Goal: Information Seeking & Learning: Compare options

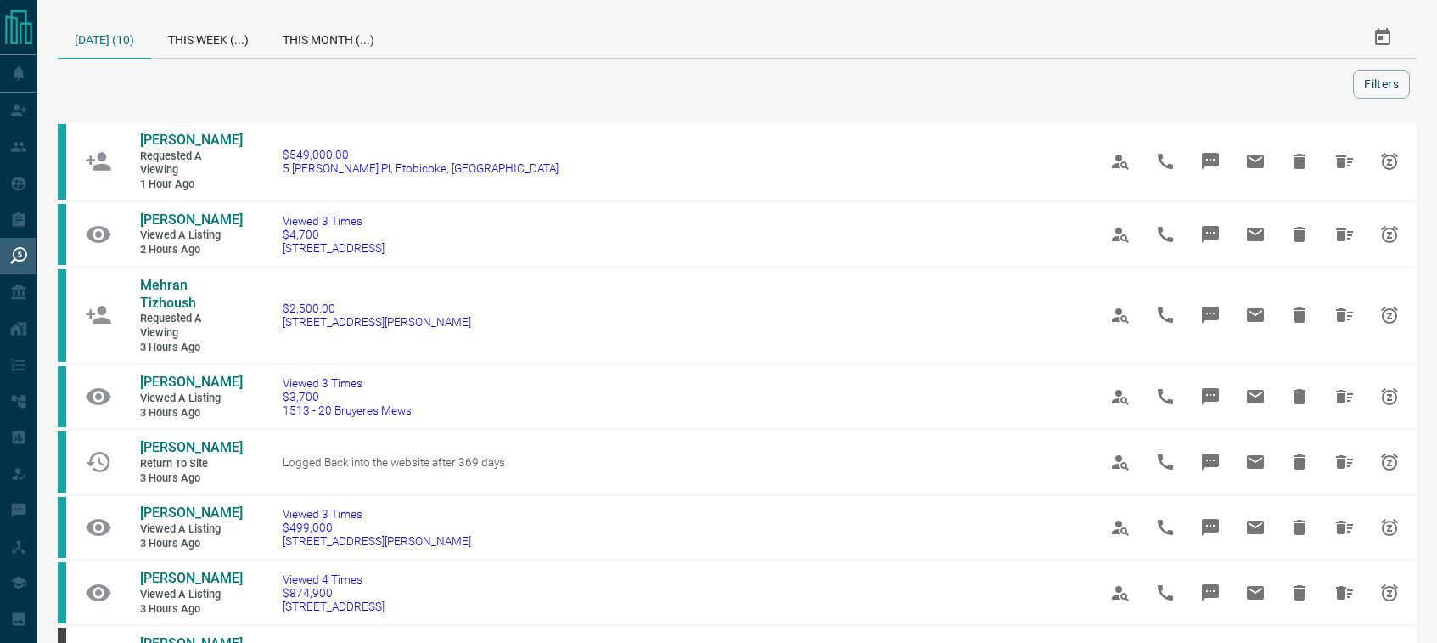
scroll to position [345, 0]
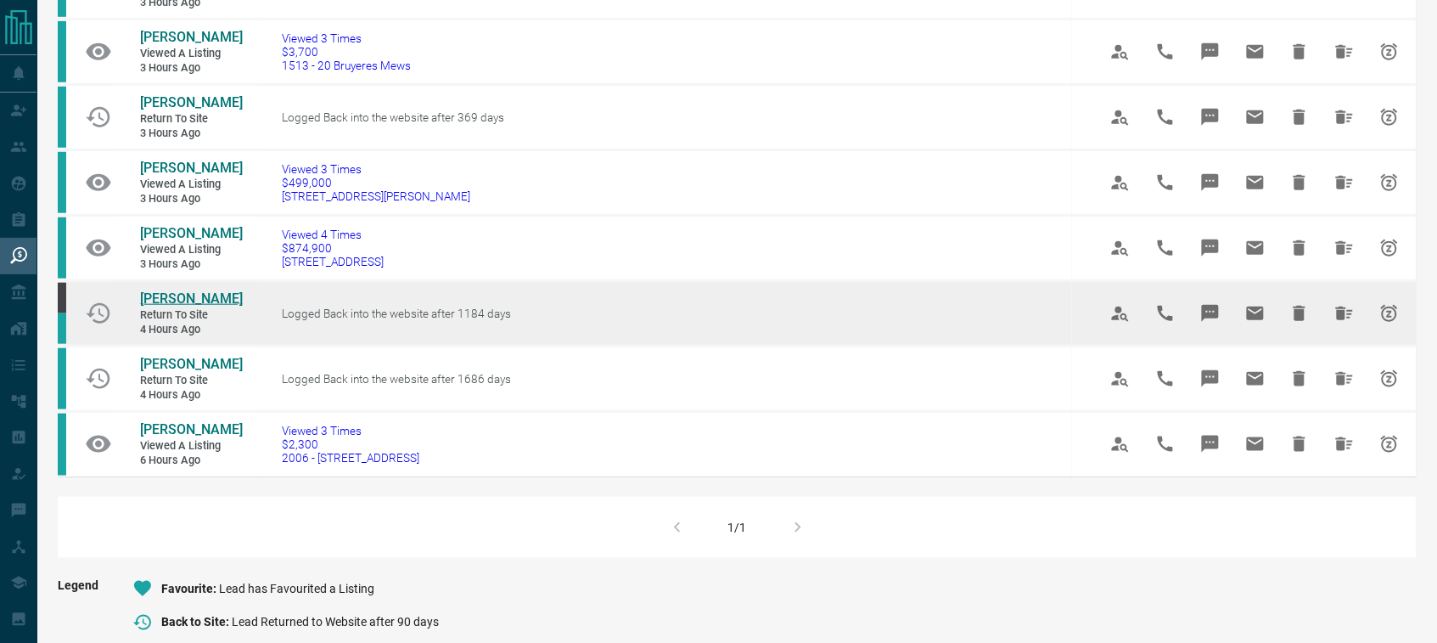
click at [193, 306] on span "[PERSON_NAME]" at bounding box center [191, 298] width 103 height 16
click at [1342, 320] on icon "Hide All from John Graziano" at bounding box center [1344, 313] width 17 height 14
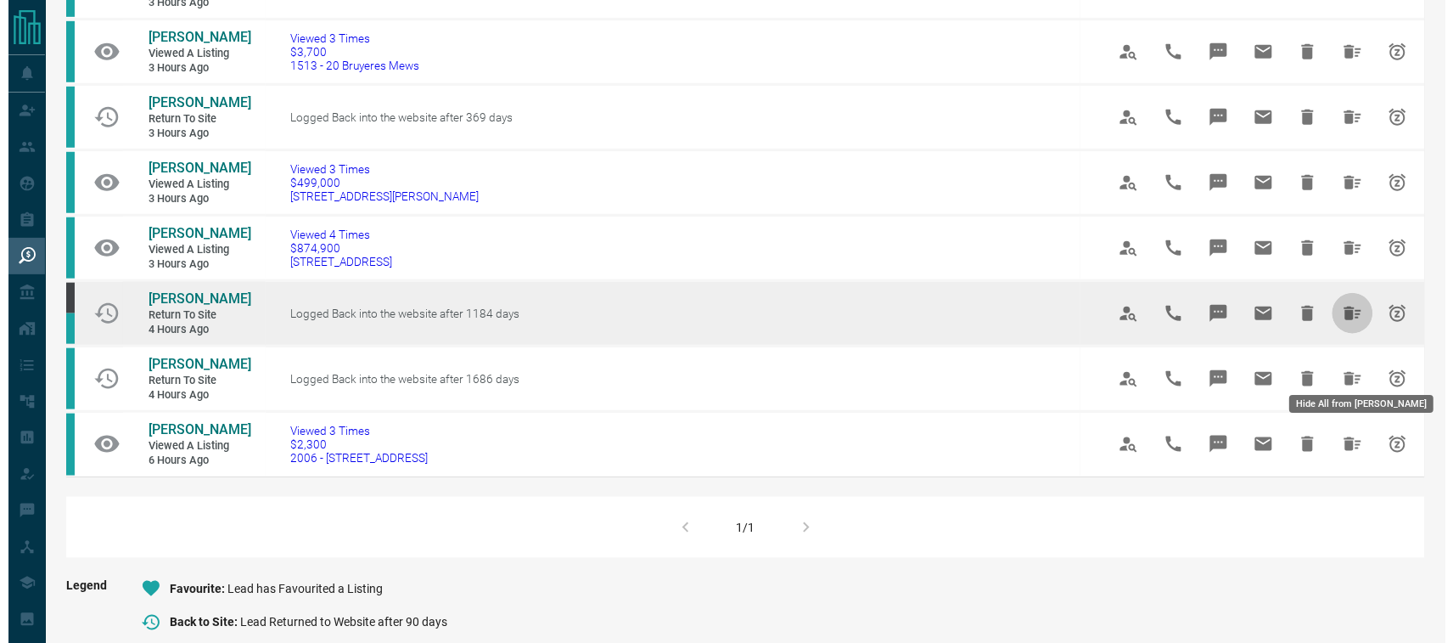
scroll to position [0, 0]
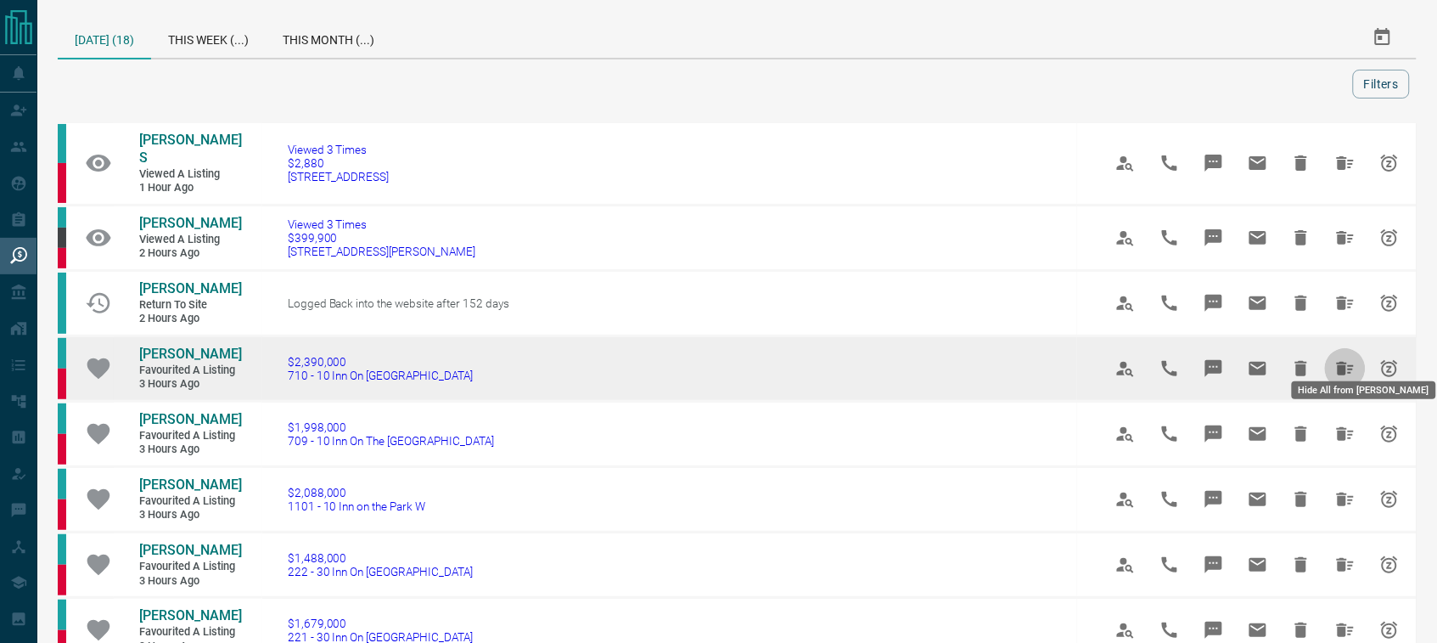
click at [1342, 362] on icon "Hide All from Trista Lin" at bounding box center [1345, 369] width 17 height 14
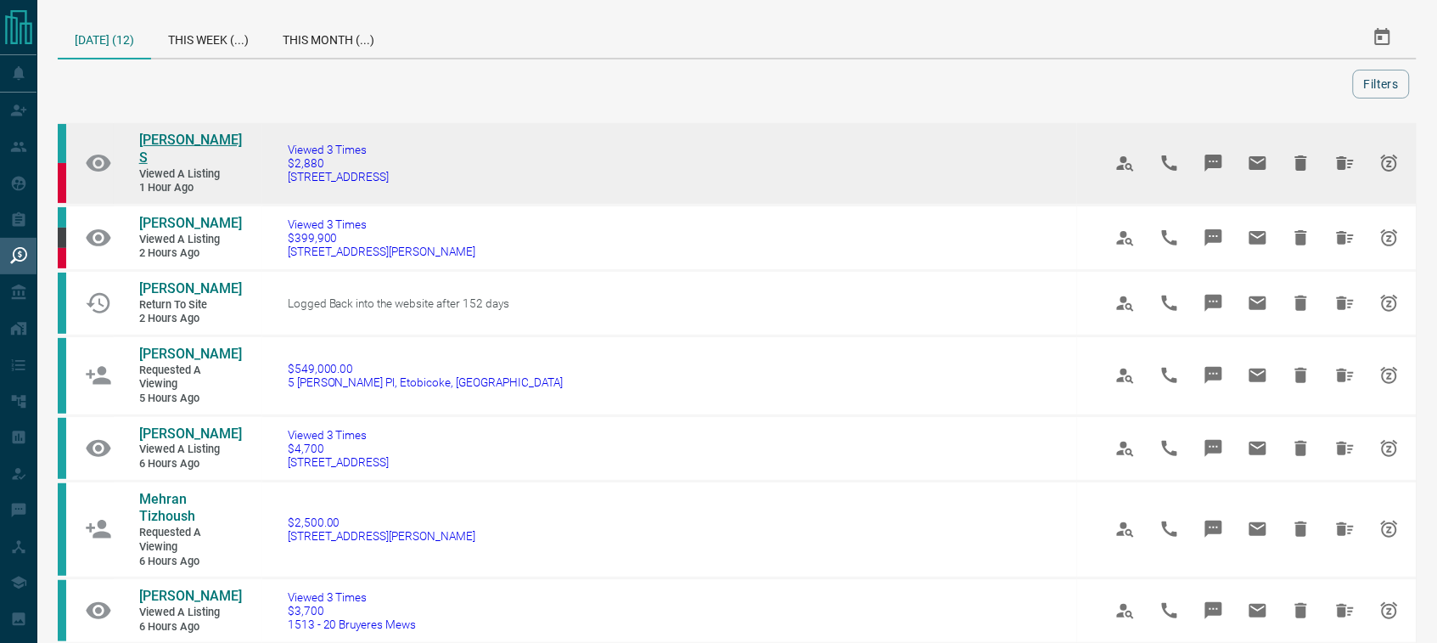
click at [172, 141] on span "[PERSON_NAME] S" at bounding box center [190, 149] width 103 height 34
click at [1348, 158] on icon "Hide All from Hargun S" at bounding box center [1345, 163] width 20 height 20
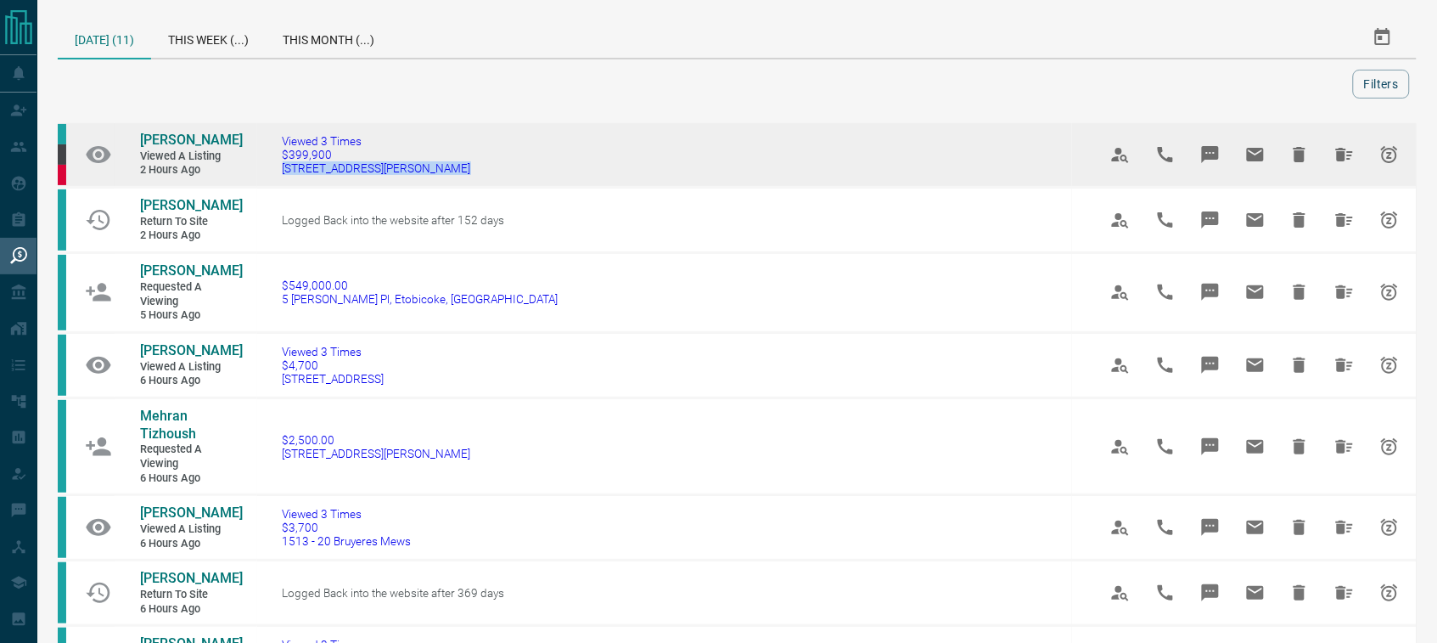
drag, startPoint x: 475, startPoint y: 171, endPoint x: 281, endPoint y: 166, distance: 194.5
click at [281, 166] on td "Viewed 3 Times $399,900 [STREET_ADDRESS][PERSON_NAME]" at bounding box center [665, 154] width 816 height 65
copy span "[STREET_ADDRESS][PERSON_NAME]"
click at [204, 145] on span "[PERSON_NAME]" at bounding box center [191, 140] width 103 height 16
click at [1353, 155] on icon "Hide All from Sasha Simbanez" at bounding box center [1344, 155] width 17 height 14
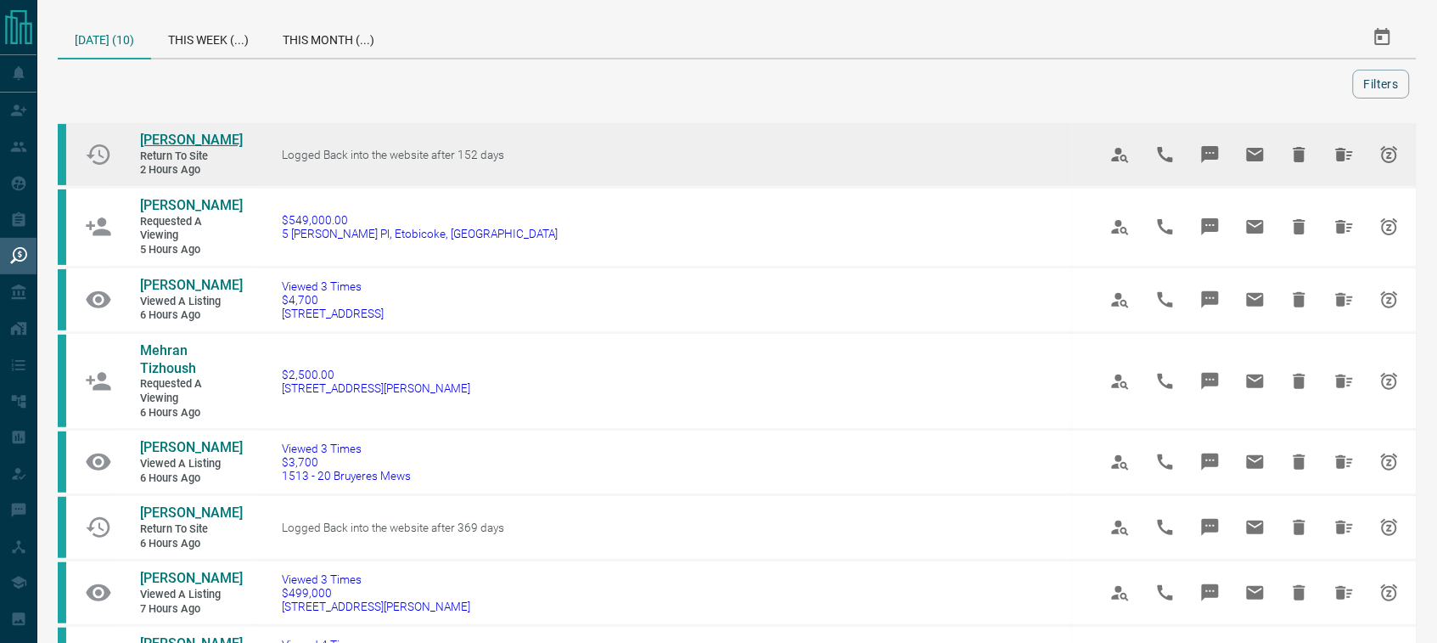
click at [158, 143] on span "[PERSON_NAME]" at bounding box center [191, 140] width 103 height 16
click at [1347, 158] on icon "Hide All from Arthur Lo" at bounding box center [1345, 154] width 20 height 20
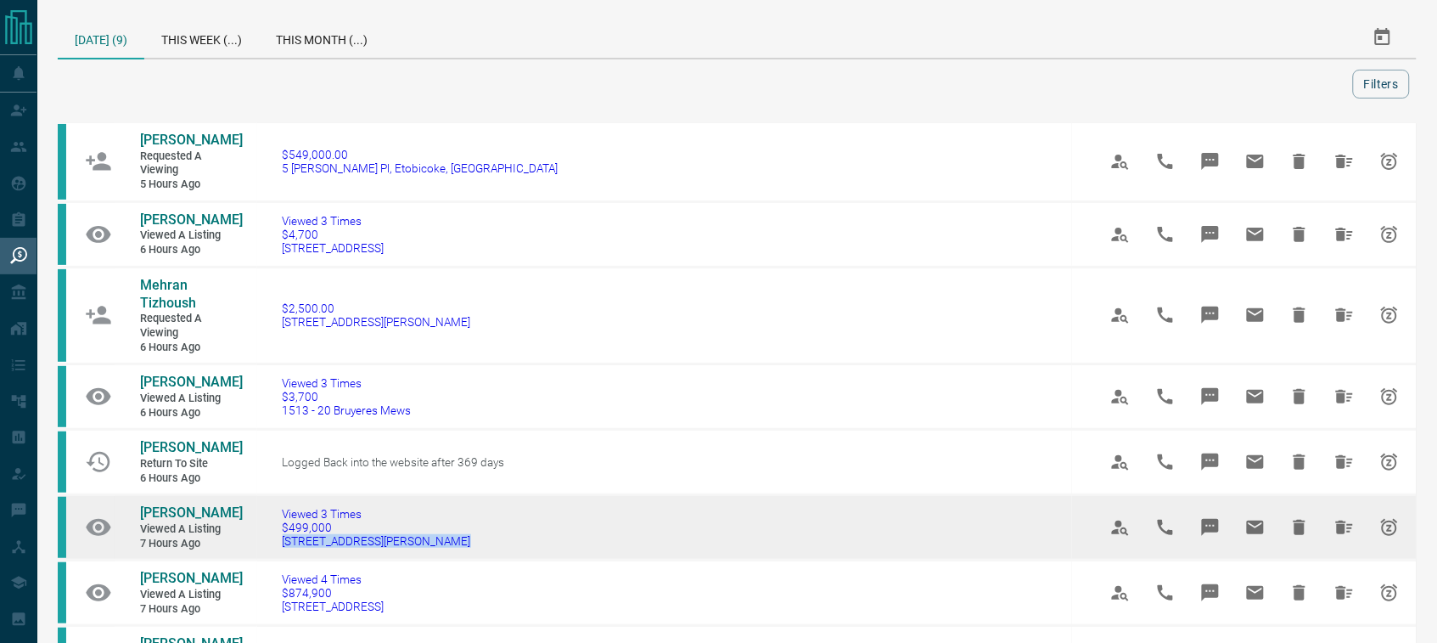
drag, startPoint x: 376, startPoint y: 595, endPoint x: 282, endPoint y: 592, distance: 94.3
click at [282, 560] on td "Viewed 3 Times $499,000 [STREET_ADDRESS][PERSON_NAME]" at bounding box center [665, 527] width 816 height 65
copy span "[STREET_ADDRESS][PERSON_NAME]"
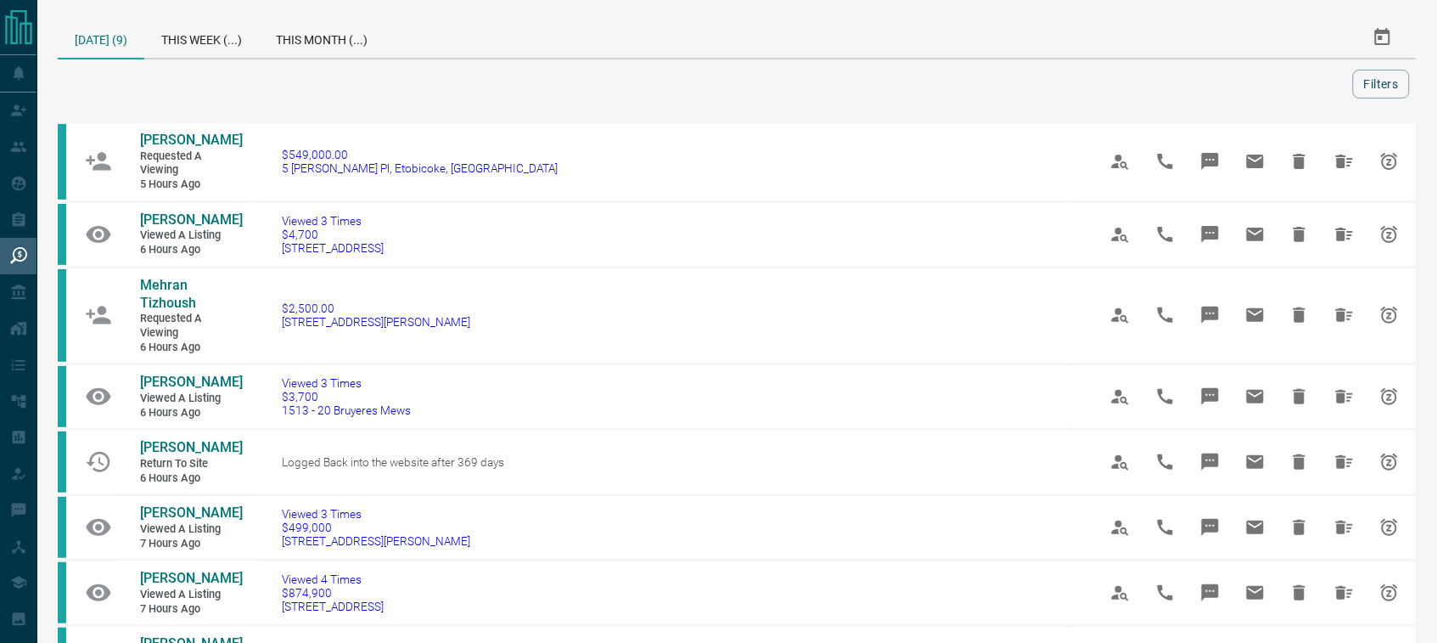
drag, startPoint x: 1426, startPoint y: 233, endPoint x: 1420, endPoint y: 450, distance: 216.6
click at [1420, 450] on div "[DATE] (9) This Week (...) This Month (...) Filters Neha Sawant Requested a Vie…" at bounding box center [737, 623] width 1400 height 1247
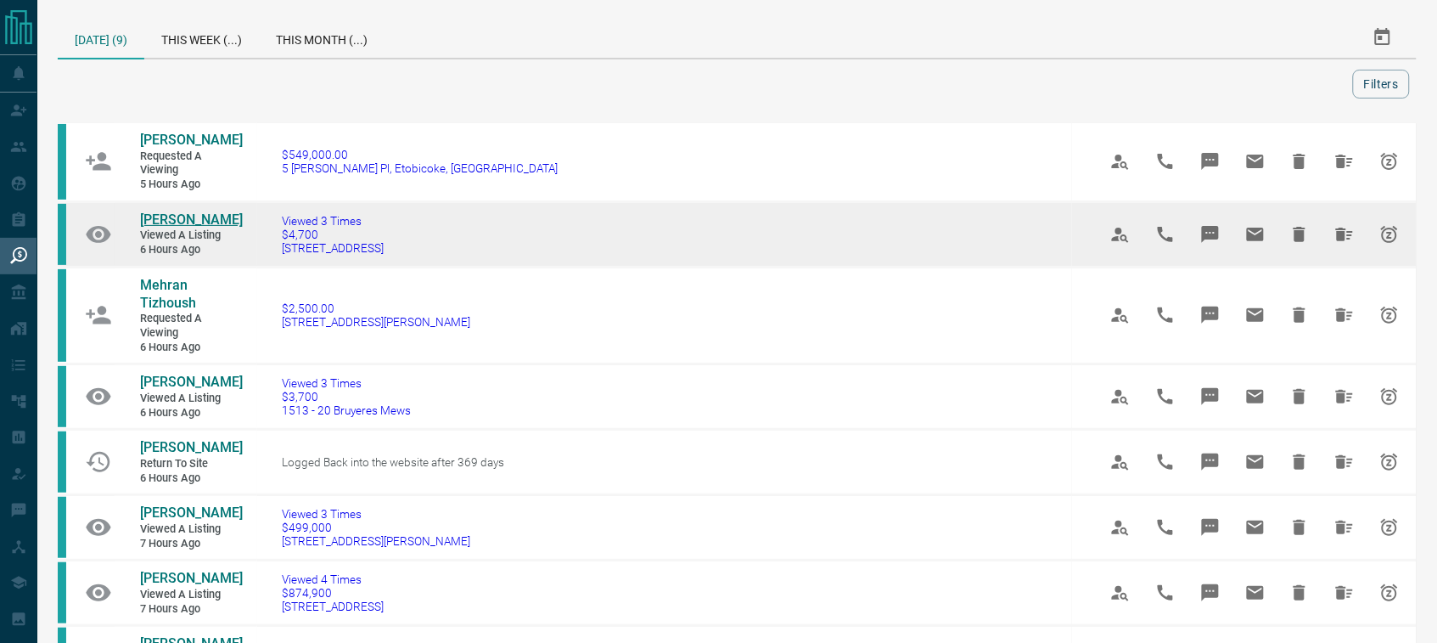
click at [183, 228] on span "[PERSON_NAME]" at bounding box center [191, 219] width 103 height 16
click at [1342, 239] on icon "Hide All from Riya Maheshwari" at bounding box center [1344, 235] width 17 height 14
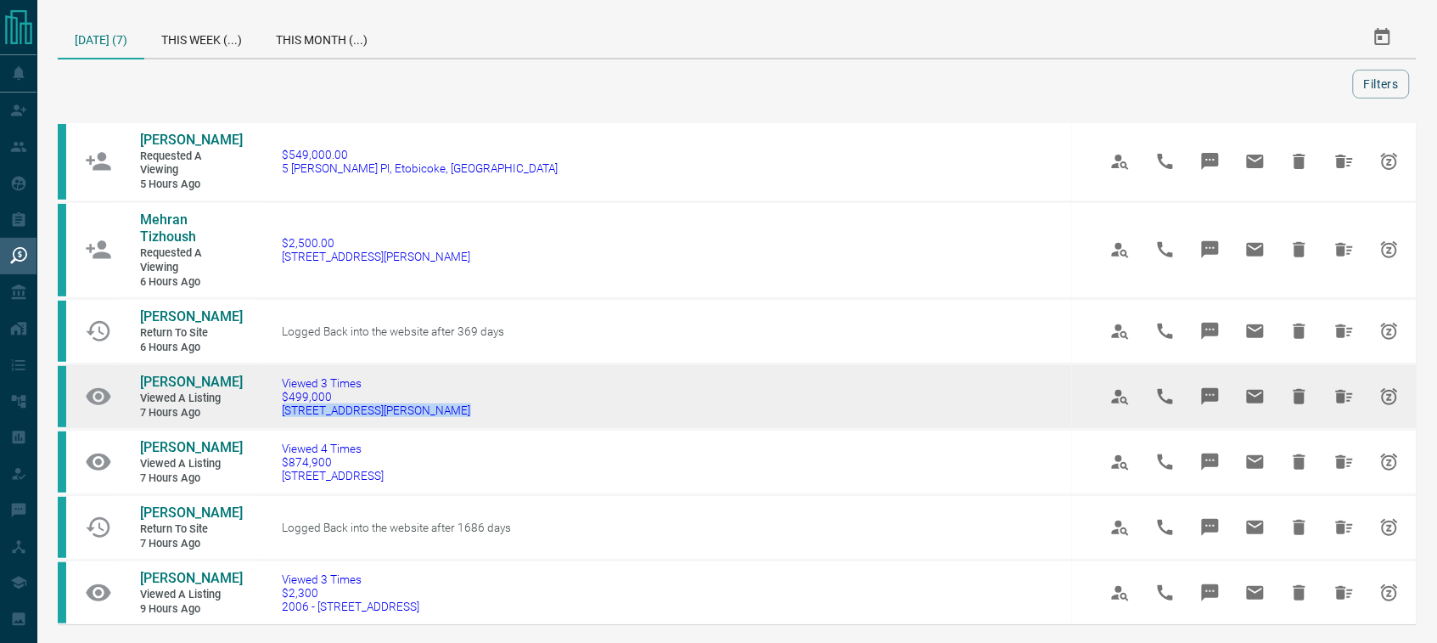
drag, startPoint x: 478, startPoint y: 427, endPoint x: 283, endPoint y: 438, distance: 195.6
click at [283, 430] on td "Viewed 3 Times $499,000 [STREET_ADDRESS][PERSON_NAME]" at bounding box center [665, 396] width 816 height 65
copy span "[STREET_ADDRESS][PERSON_NAME]"
click at [171, 390] on span "[PERSON_NAME]" at bounding box center [191, 382] width 103 height 16
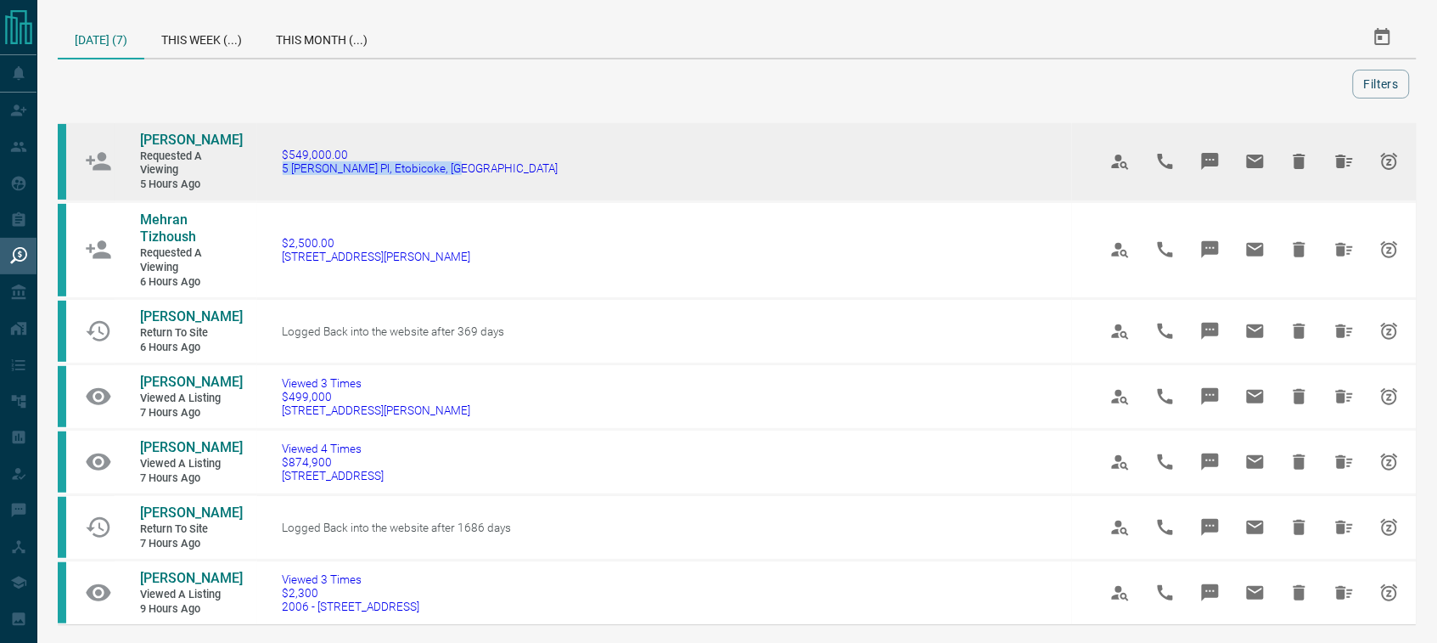
drag, startPoint x: 464, startPoint y: 181, endPoint x: 283, endPoint y: 176, distance: 180.9
click at [283, 176] on td "$549,000.00 5 [PERSON_NAME] Pl, [GEOGRAPHIC_DATA], [GEOGRAPHIC_DATA]" at bounding box center [665, 162] width 816 height 80
copy span "5 [PERSON_NAME] Pl, Etobicoke, [GEOGRAPHIC_DATA]"
click at [151, 134] on span "[PERSON_NAME]" at bounding box center [191, 140] width 103 height 16
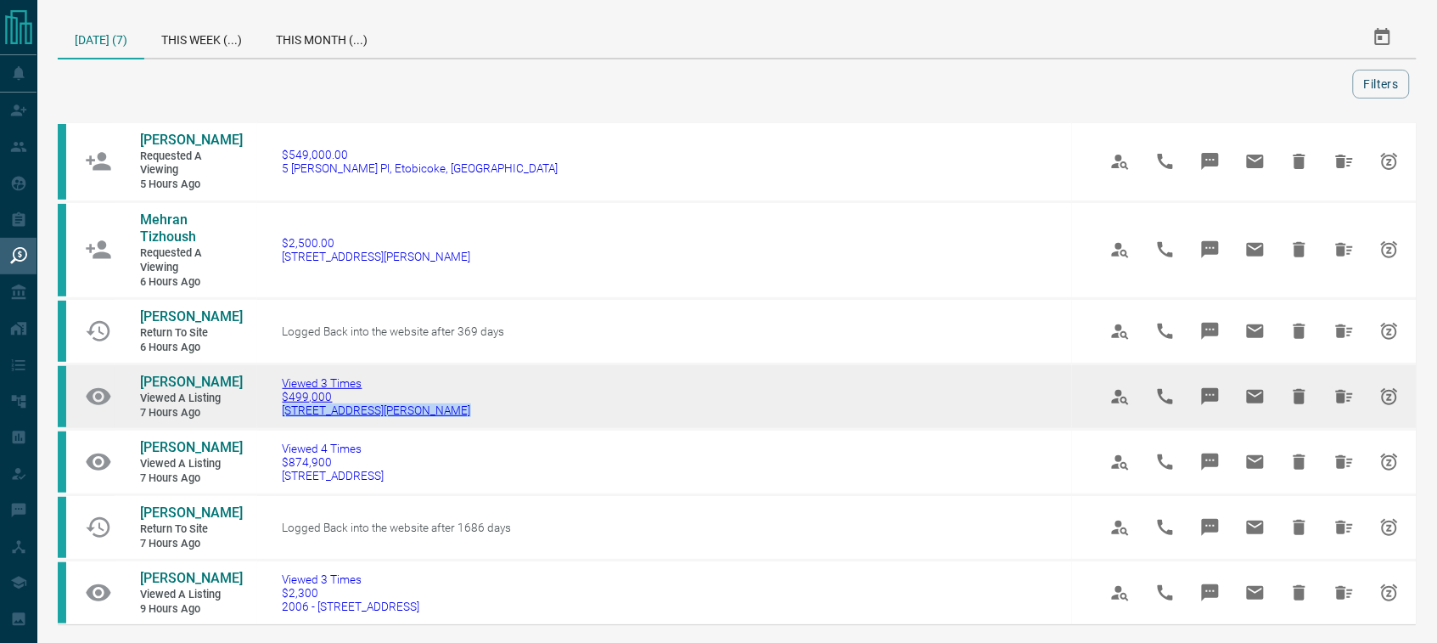
drag, startPoint x: 448, startPoint y: 438, endPoint x: 289, endPoint y: 431, distance: 159.8
click at [289, 430] on td "Viewed 3 Times $499,000 [STREET_ADDRESS][PERSON_NAME]" at bounding box center [665, 396] width 816 height 65
copy span "[STREET_ADDRESS][PERSON_NAME]"
click at [1342, 402] on icon "Hide All from Neha Sawant" at bounding box center [1345, 396] width 20 height 20
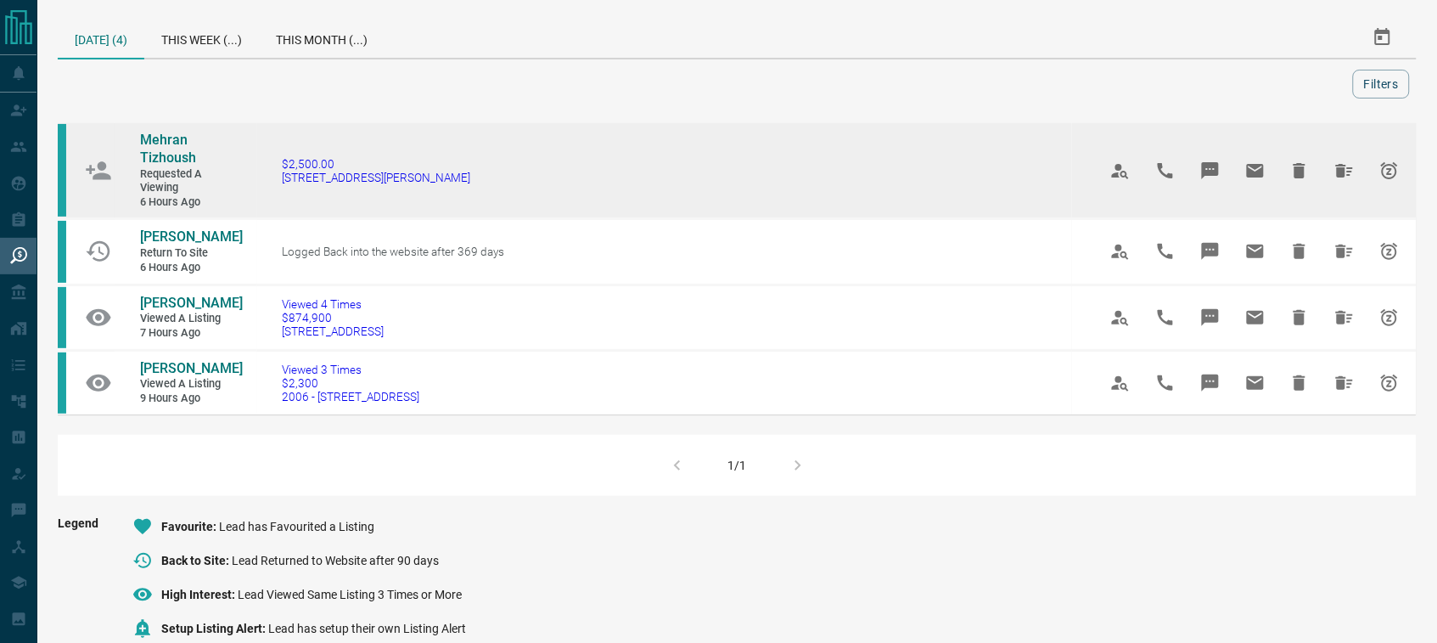
drag, startPoint x: 434, startPoint y: 184, endPoint x: 280, endPoint y: 185, distance: 153.7
click at [280, 185] on td "$2,500.00 [STREET_ADDRESS][PERSON_NAME]" at bounding box center [665, 170] width 816 height 97
copy span "[STREET_ADDRESS][PERSON_NAME]"
click at [146, 155] on span "Mehran Tizhoush" at bounding box center [168, 149] width 56 height 34
copy span "[STREET_ADDRESS][PERSON_NAME]"
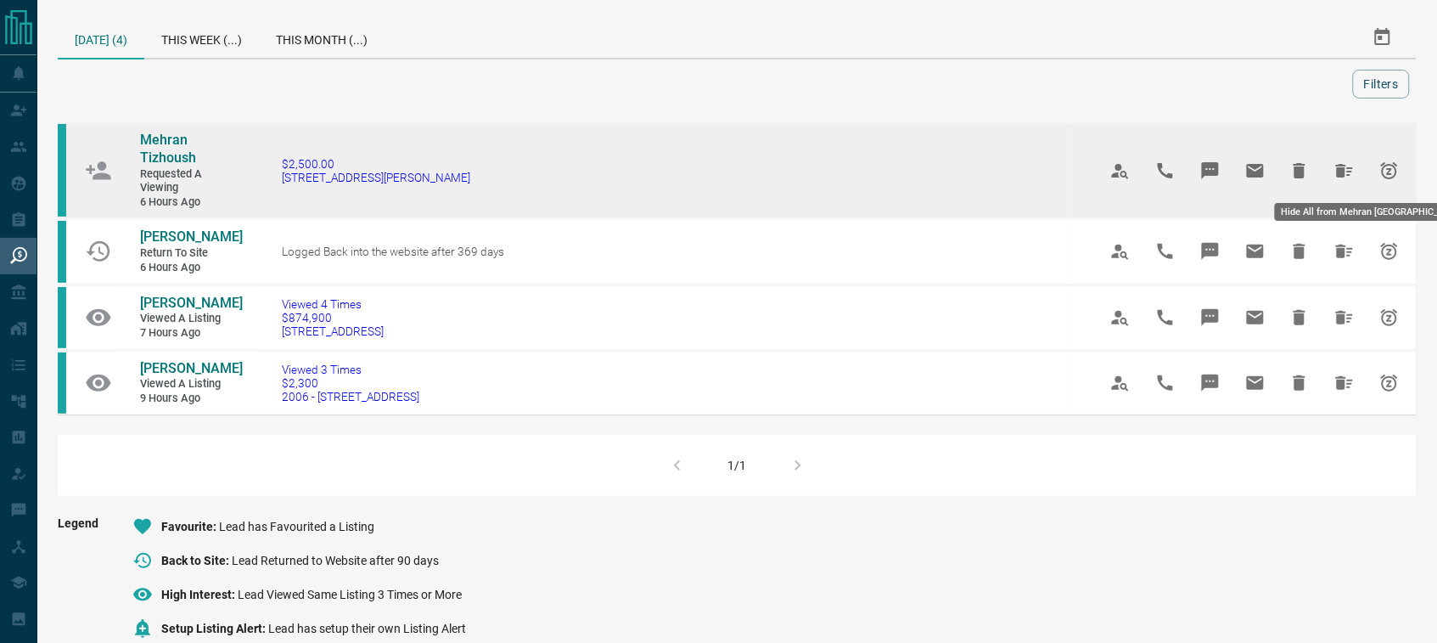
click at [1341, 168] on icon "Hide All from Mehran Tizhoush" at bounding box center [1344, 171] width 17 height 14
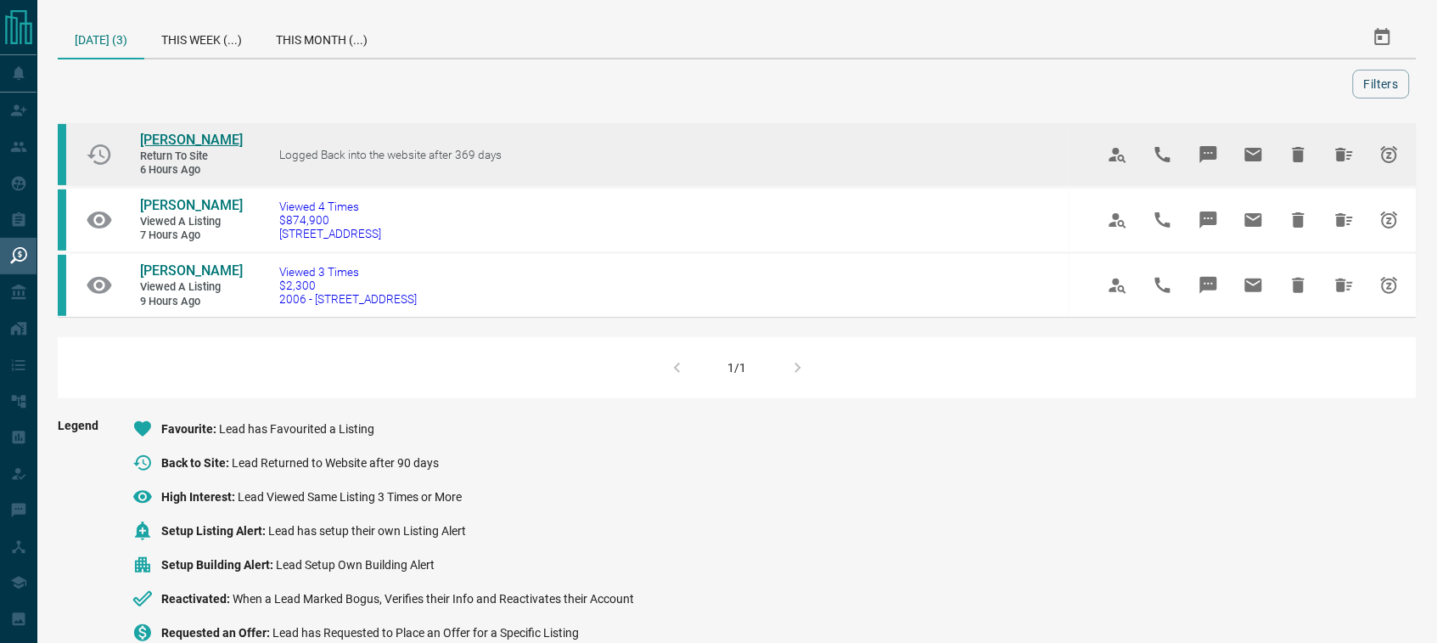
click at [191, 148] on span "[PERSON_NAME]" at bounding box center [191, 140] width 103 height 16
click at [1344, 161] on icon "Hide All from Viviane Bittencourt" at bounding box center [1344, 155] width 17 height 14
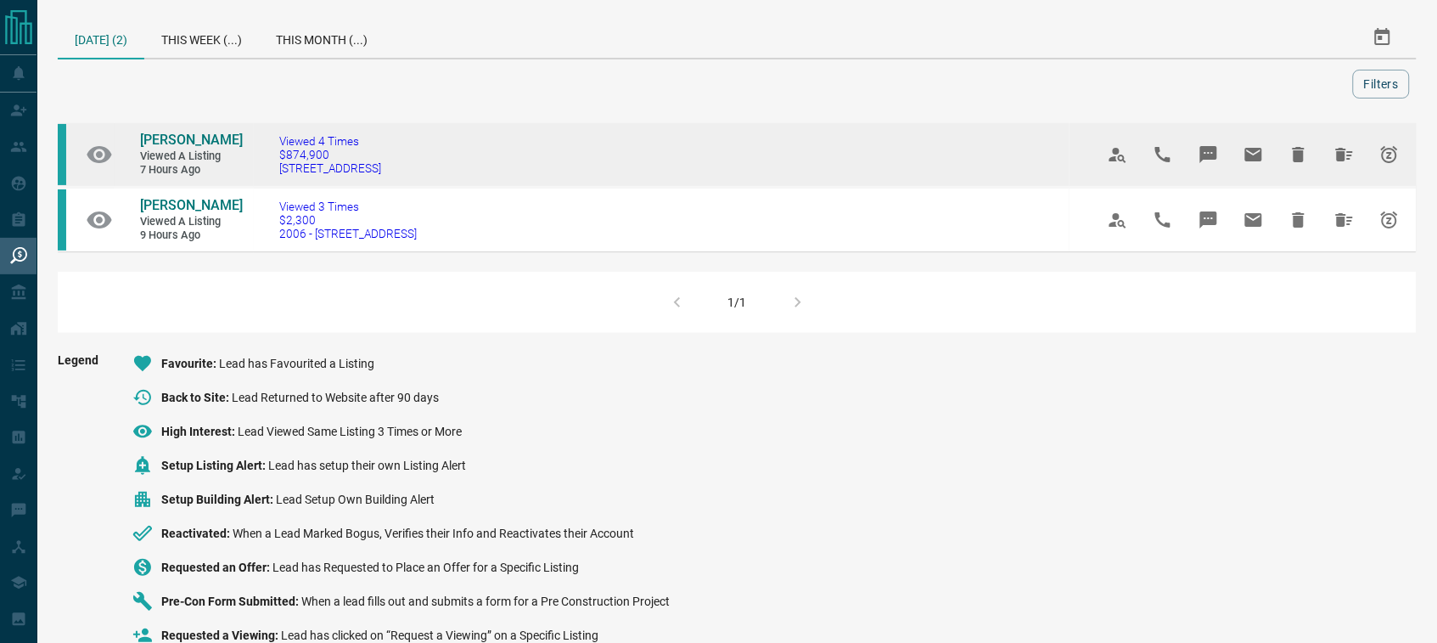
drag, startPoint x: 405, startPoint y: 176, endPoint x: 272, endPoint y: 172, distance: 133.3
click at [272, 172] on td "Viewed 4 Times $874,900 [STREET_ADDRESS]" at bounding box center [662, 154] width 816 height 65
copy span "[STREET_ADDRESS]"
click at [351, 174] on span "[STREET_ADDRESS]" at bounding box center [330, 168] width 102 height 14
click at [147, 141] on span "[PERSON_NAME]" at bounding box center [191, 140] width 103 height 16
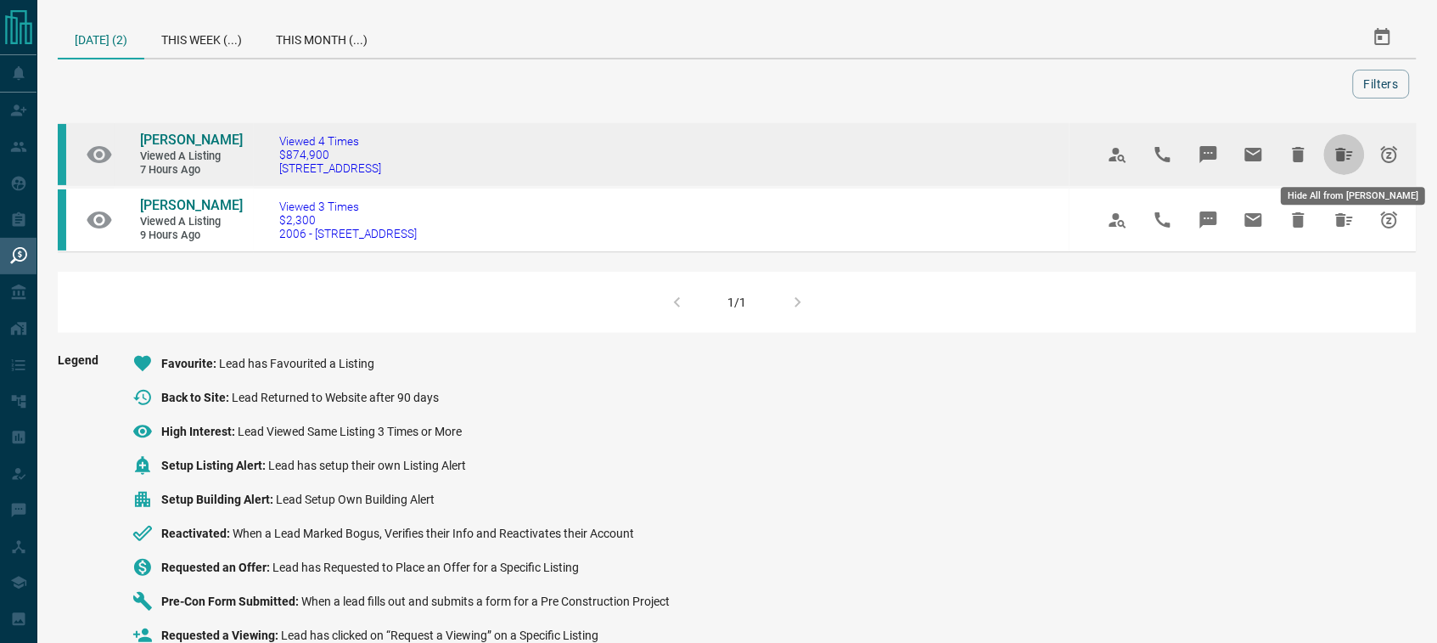
click at [1341, 158] on icon "Hide All from Kathy Alegria" at bounding box center [1344, 155] width 17 height 14
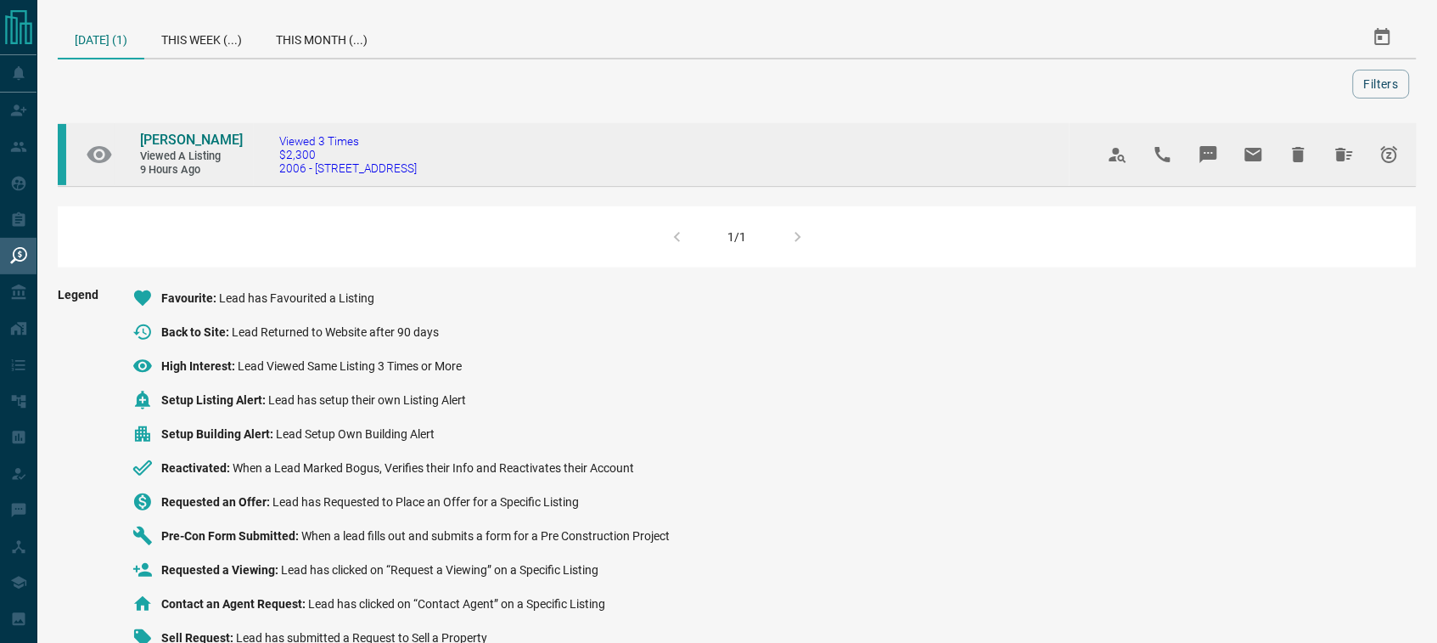
drag, startPoint x: 431, startPoint y: 172, endPoint x: 264, endPoint y: 170, distance: 167.3
click at [264, 170] on td "Viewed 3 Times $2,300 2006 - [STREET_ADDRESS]" at bounding box center [662, 154] width 816 height 65
copy span "2006 - [STREET_ADDRESS]"
click at [170, 134] on span "[PERSON_NAME]" at bounding box center [191, 140] width 103 height 16
click at [1344, 157] on icon "Hide All from Trevor Fettes" at bounding box center [1344, 155] width 17 height 14
